Goal: Task Accomplishment & Management: Manage account settings

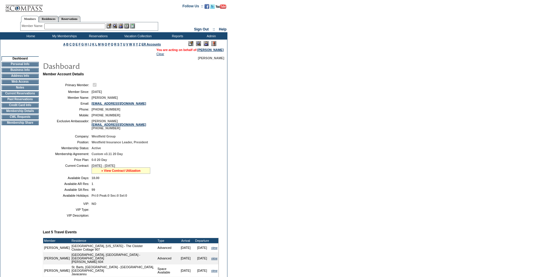
click at [131, 173] on link "» View Contract Utilization" at bounding box center [120, 171] width 39 height 4
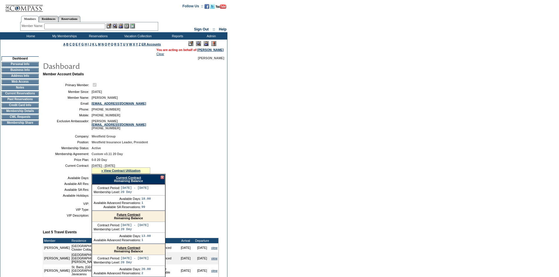
click at [131, 180] on link "Current Contract" at bounding box center [128, 178] width 25 height 4
click at [76, 27] on input "text" at bounding box center [74, 26] width 61 height 6
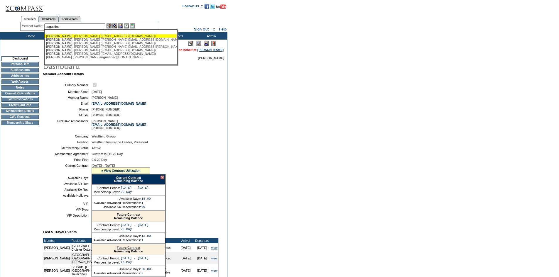
click at [87, 36] on div "Augustine , Amy (amyaugustine@me.com)" at bounding box center [110, 36] width 129 height 4
type input "Augustine, Amy (amyaugustine@me.com)"
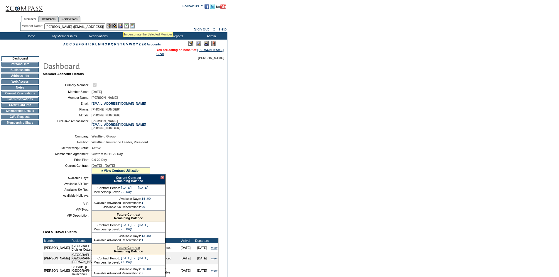
click at [123, 25] on img at bounding box center [120, 25] width 5 height 5
click at [115, 27] on img at bounding box center [114, 25] width 5 height 5
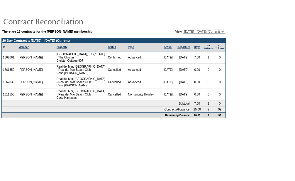
click at [206, 31] on select "[DATE] - [DATE] [DATE] - [DATE] [DATE] - [DATE] [DATE] - [DATE] [DATE] - [DATE]…" at bounding box center [204, 31] width 43 height 5
select select "124211"
click at [183, 29] on select "[DATE] - [DATE] [DATE] - [DATE] [DATE] - [DATE] [DATE] - [DATE] [DATE] - [DATE]…" at bounding box center [204, 31] width 43 height 5
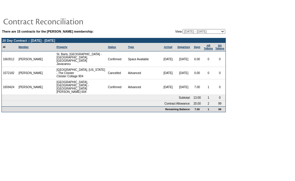
click at [207, 32] on select "[DATE] - [DATE] [DATE] - [DATE] [DATE] - [DATE] [DATE] - [DATE] [DATE] - [DATE]…" at bounding box center [204, 31] width 43 height 5
select select "119383"
click at [183, 29] on select "[DATE] - [DATE] [DATE] - [DATE] [DATE] - [DATE] [DATE] - [DATE] [DATE] - [DATE]…" at bounding box center [204, 31] width 43 height 5
